Goal: Task Accomplishment & Management: Use online tool/utility

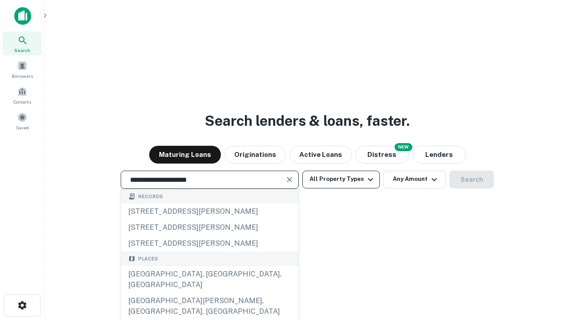
click at [209, 293] on div "[GEOGRAPHIC_DATA], [GEOGRAPHIC_DATA], [GEOGRAPHIC_DATA]" at bounding box center [209, 280] width 177 height 27
click at [341, 179] on button "All Property Types" at bounding box center [340, 180] width 77 height 18
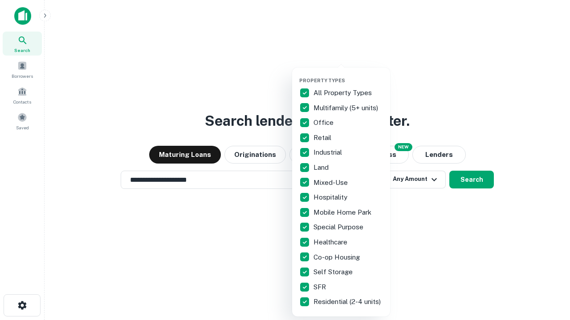
type input "**********"
click at [348, 75] on button "button" at bounding box center [348, 75] width 98 height 0
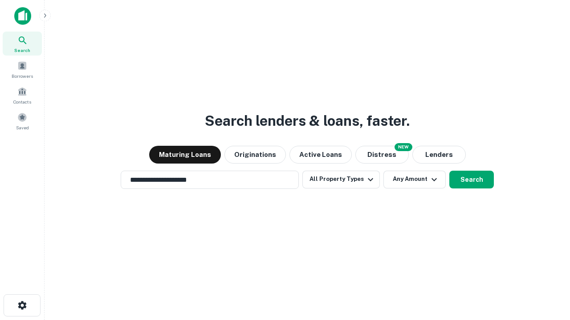
scroll to position [5, 107]
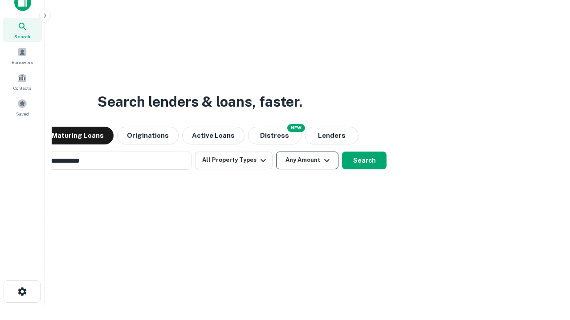
click at [276, 152] on button "Any Amount" at bounding box center [307, 161] width 62 height 18
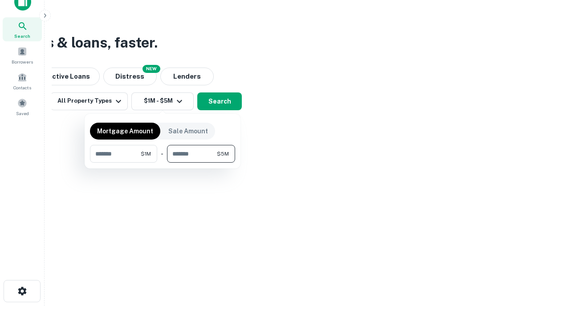
type input "*******"
click at [162, 163] on button "button" at bounding box center [162, 163] width 145 height 0
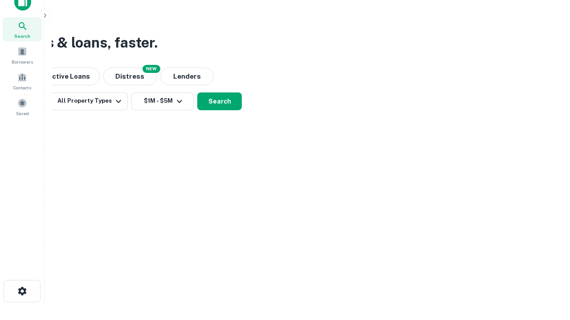
scroll to position [5, 164]
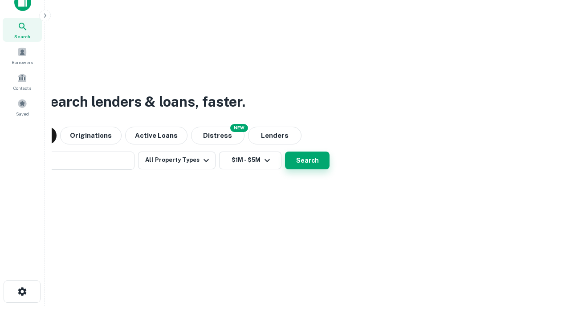
click at [285, 152] on button "Search" at bounding box center [307, 161] width 45 height 18
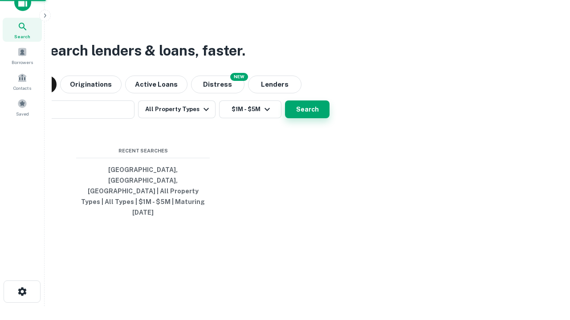
scroll to position [24, 252]
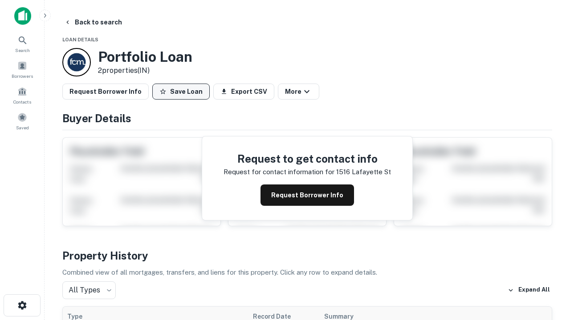
click at [181, 92] on button "Save Loan" at bounding box center [180, 92] width 57 height 16
